Goal: Transaction & Acquisition: Book appointment/travel/reservation

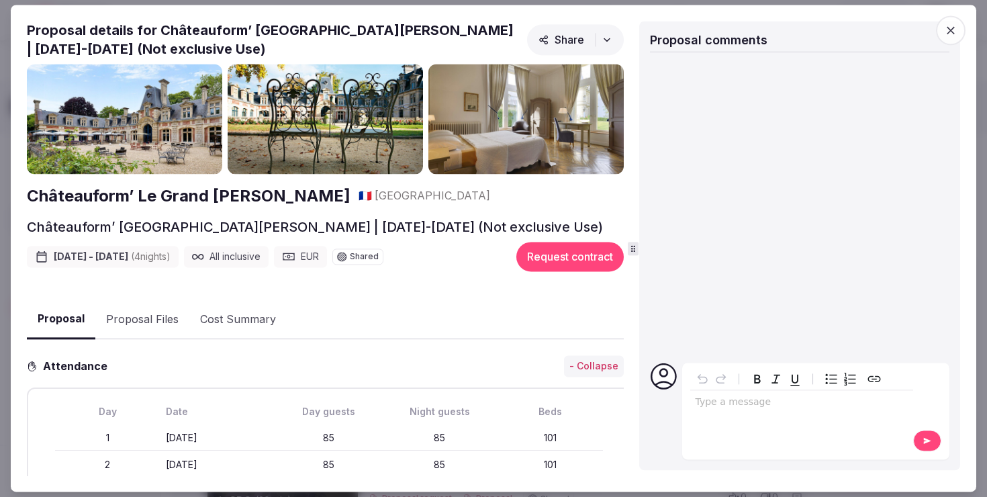
scroll to position [267, 0]
click at [11, 176] on div "Proposal Proposal Proposal details for Châteauform’ Le Grand Mello | Feb 23-27,…" at bounding box center [493, 248] width 965 height 487
click at [2, 177] on div at bounding box center [493, 248] width 987 height 497
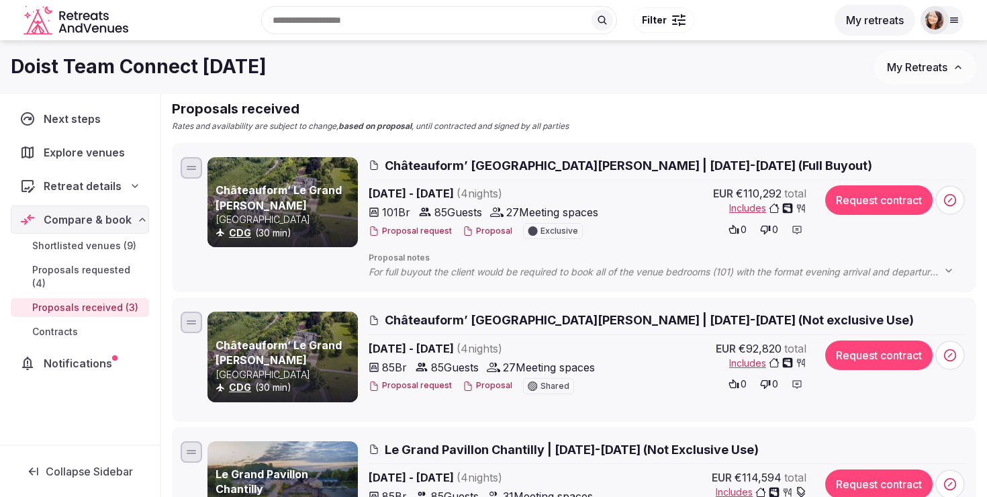
scroll to position [50, 0]
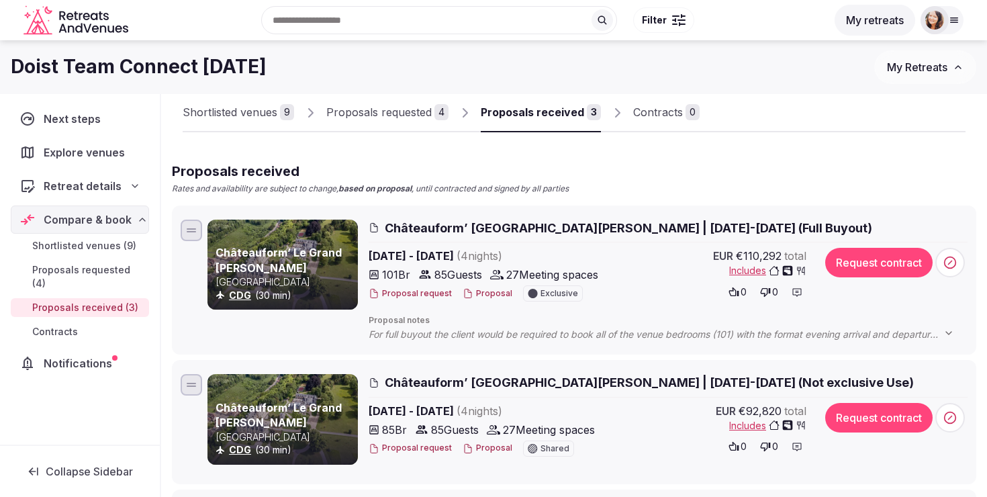
click at [488, 291] on button "Proposal" at bounding box center [488, 293] width 50 height 11
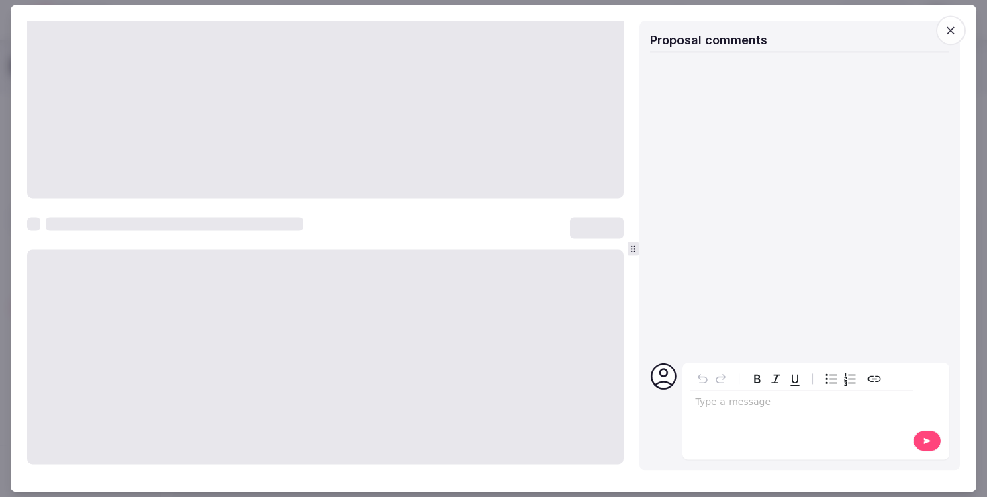
scroll to position [0, 0]
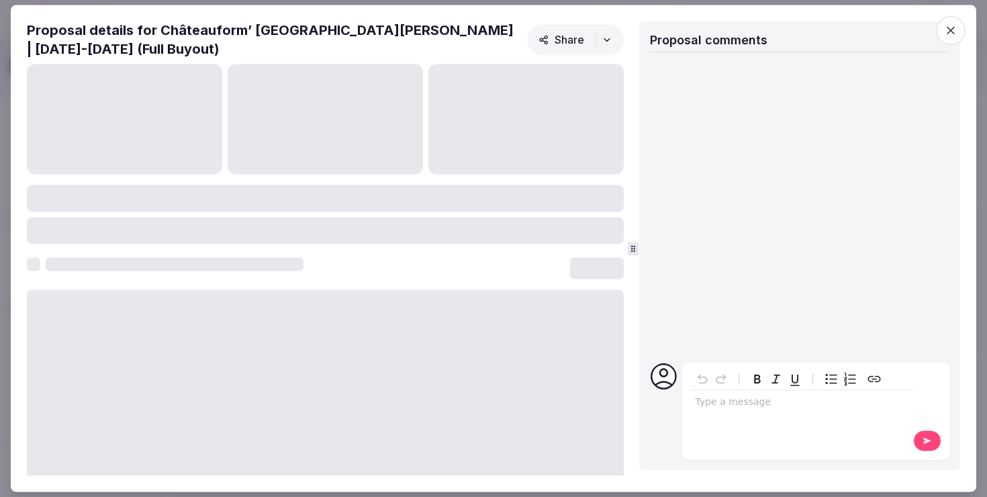
click at [984, 250] on div at bounding box center [493, 248] width 987 height 497
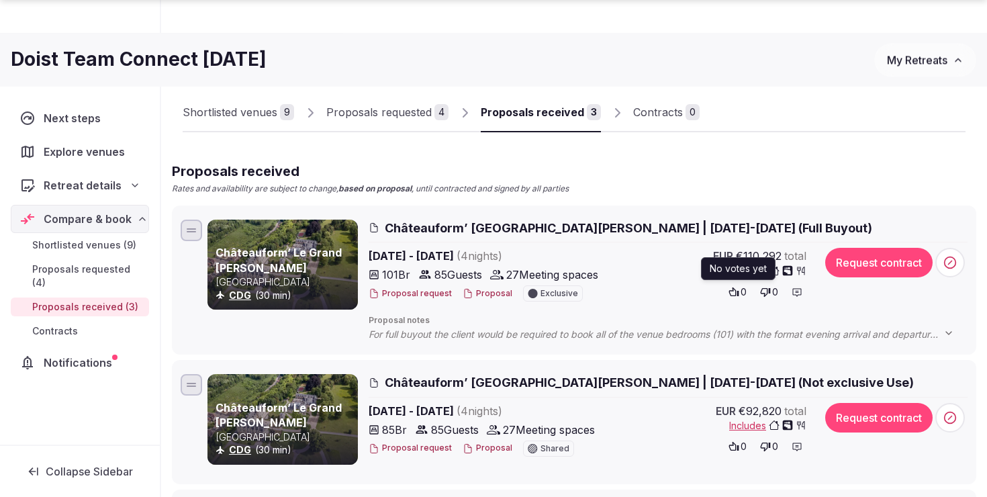
scroll to position [99, 0]
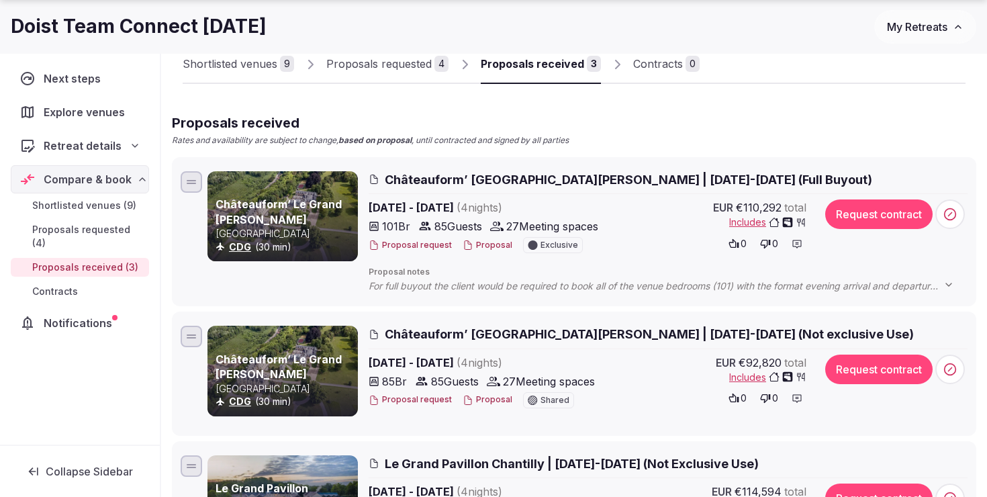
click at [869, 216] on button "Request contract" at bounding box center [878, 214] width 107 height 30
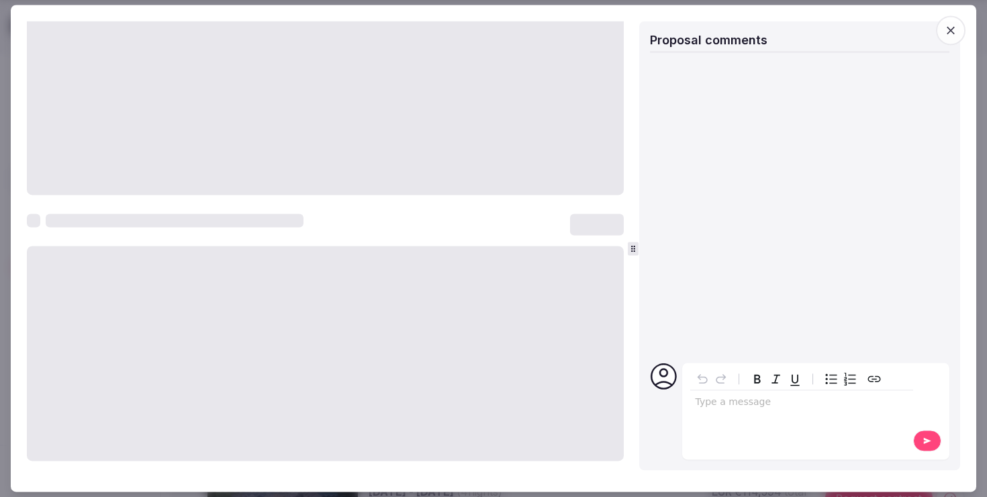
scroll to position [0, 0]
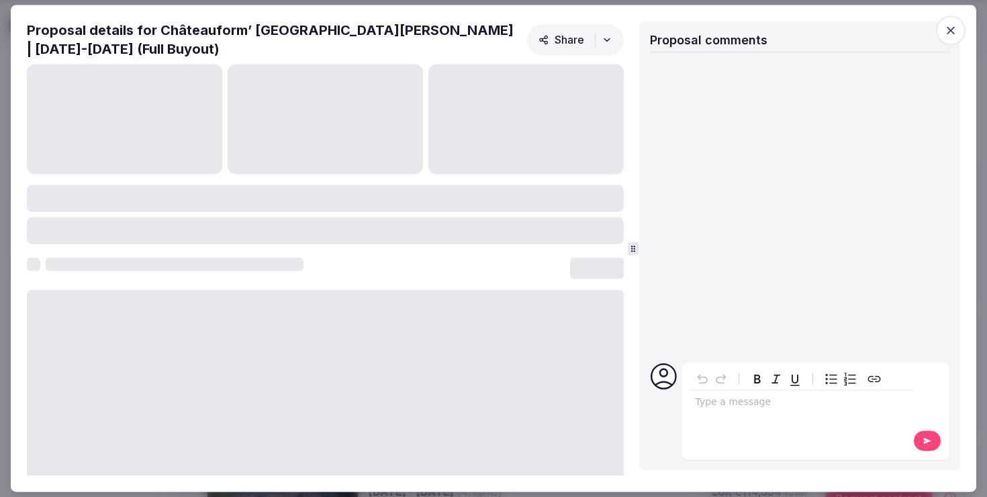
click at [946, 34] on icon "button" at bounding box center [950, 29] width 13 height 13
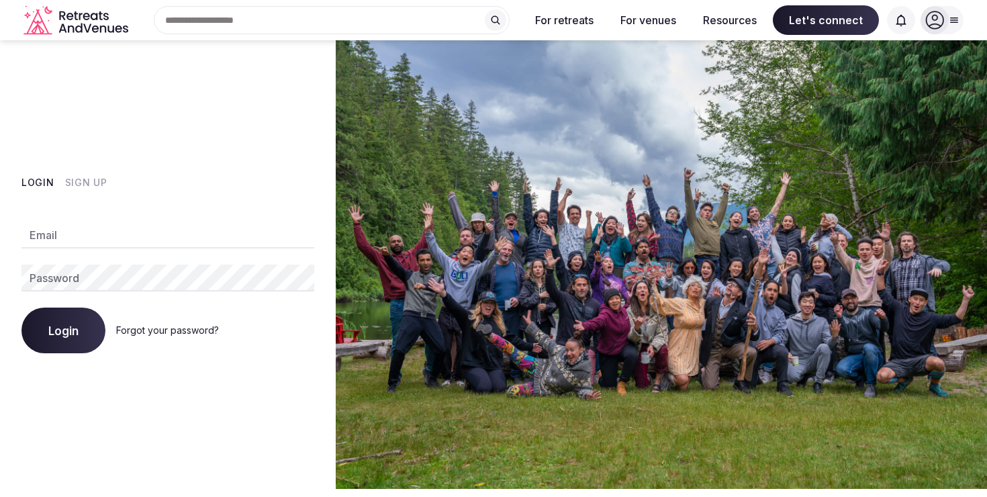
type input "**********"
click at [58, 332] on span "Login" at bounding box center [63, 330] width 30 height 13
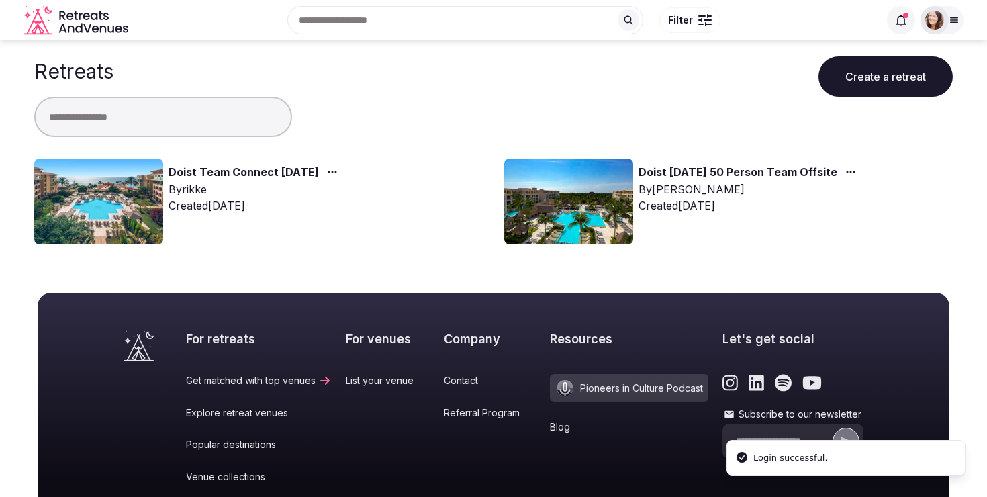
click at [216, 166] on link "Doist Team Connect [DATE]" at bounding box center [244, 172] width 150 height 17
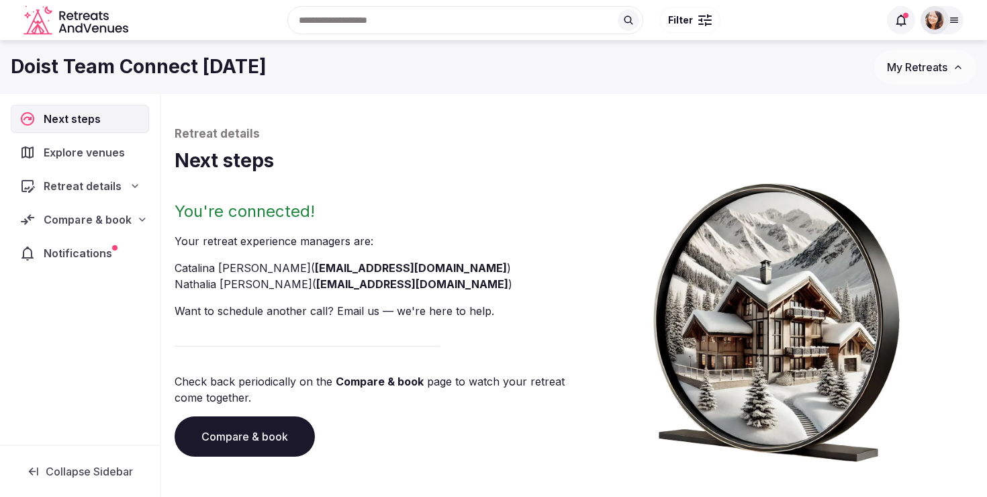
click at [93, 215] on span "Compare & book" at bounding box center [88, 219] width 88 height 16
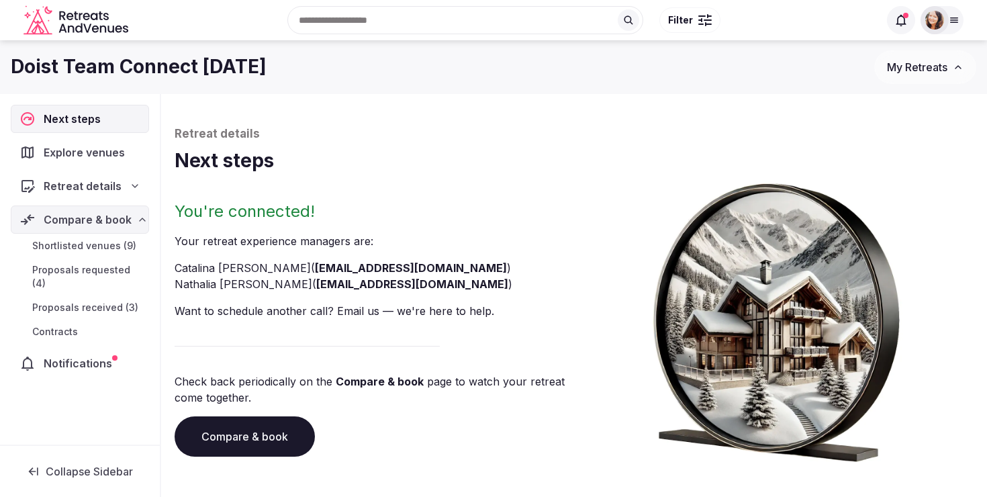
click at [74, 301] on span "Proposals received (3)" at bounding box center [85, 307] width 106 height 13
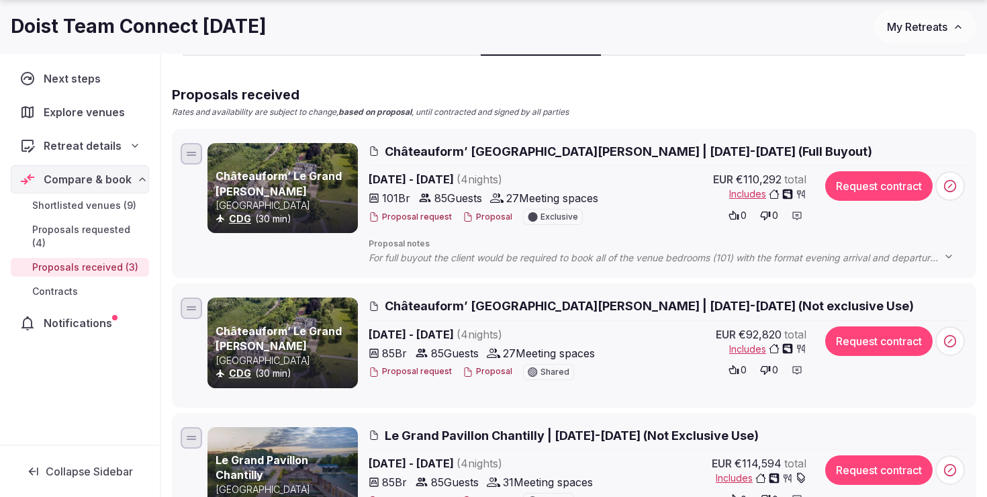
scroll to position [131, 0]
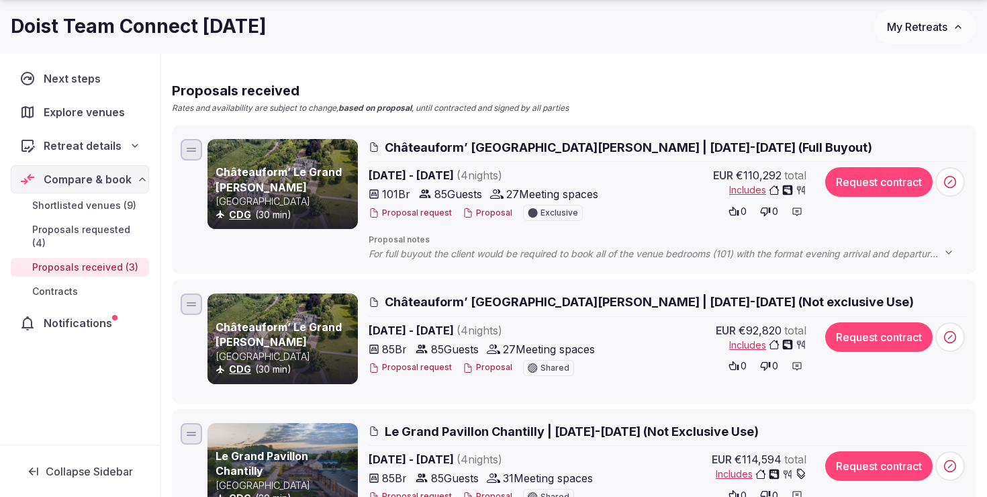
click at [886, 177] on button "Request contract" at bounding box center [878, 182] width 107 height 30
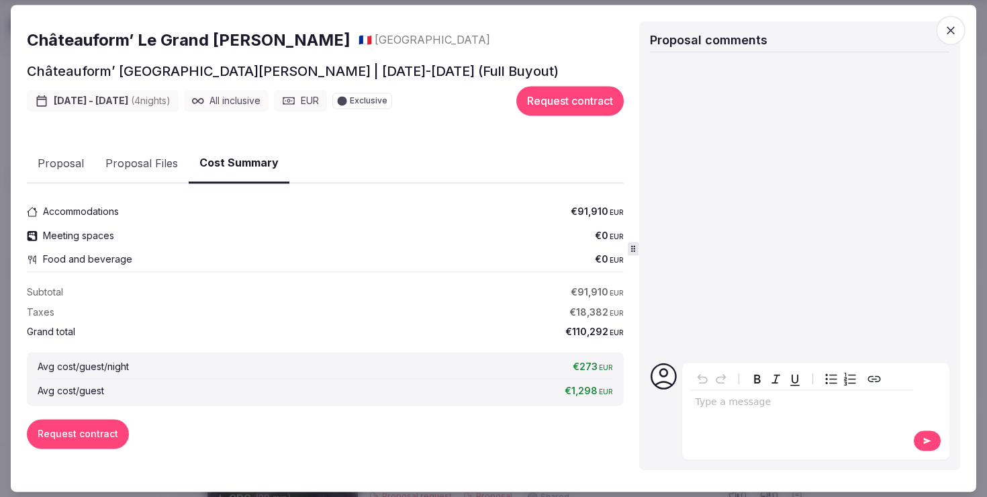
scroll to position [0, 0]
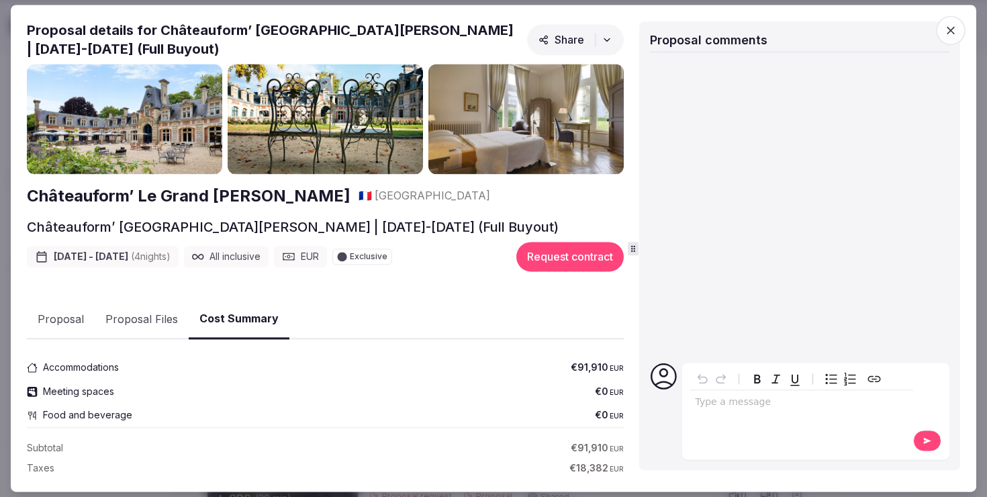
click at [581, 260] on button "Request contract" at bounding box center [569, 257] width 107 height 30
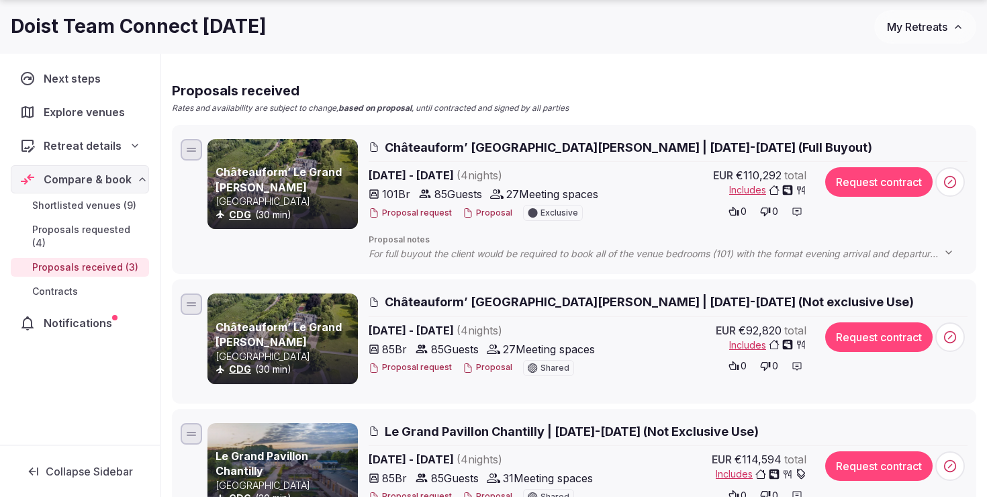
scroll to position [157, 0]
